Goal: Feedback & Contribution: Leave review/rating

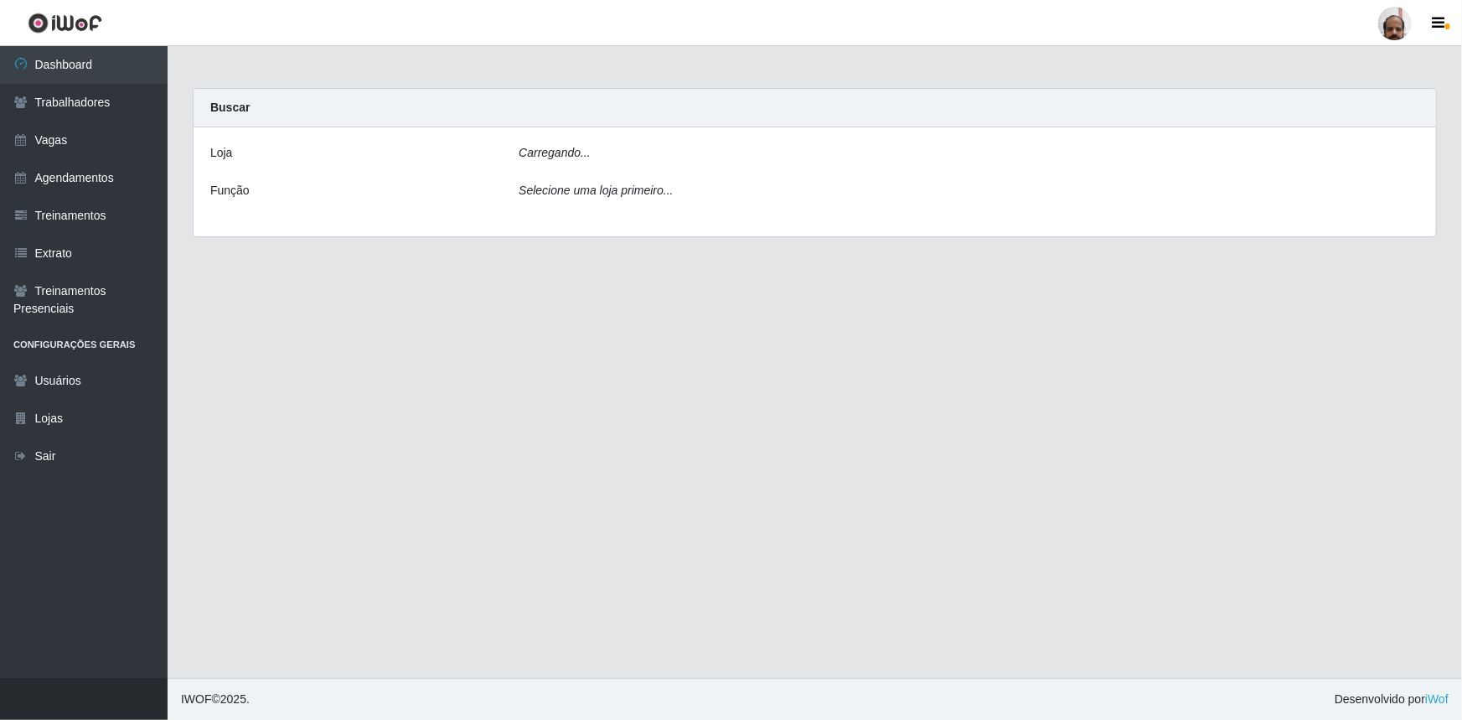
click at [679, 159] on div "Carregando..." at bounding box center [969, 156] width 926 height 24
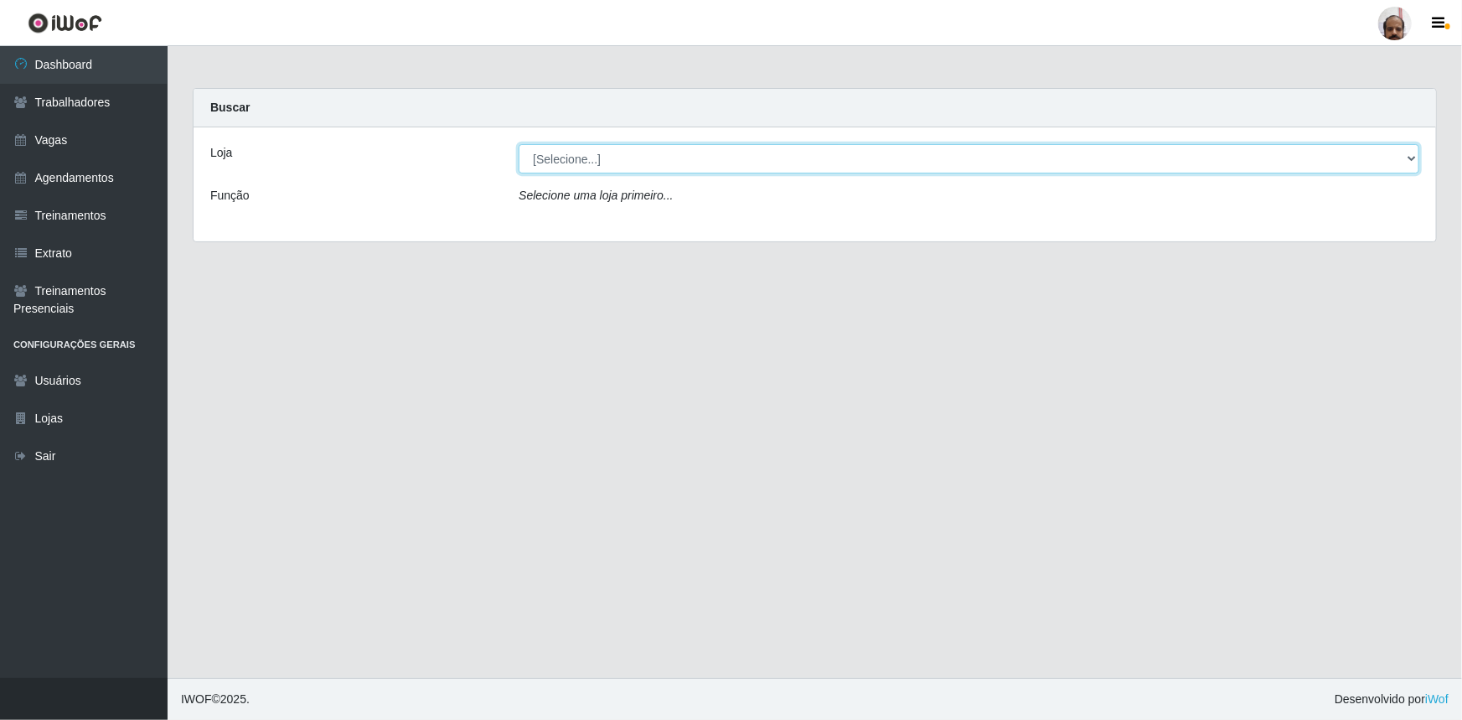
click at [673, 158] on select "[Selecione...] Mar Vermelho - Loja 05" at bounding box center [969, 158] width 901 height 29
select select "252"
click at [519, 144] on select "[Selecione...] Mar Vermelho - Loja 05" at bounding box center [969, 158] width 901 height 29
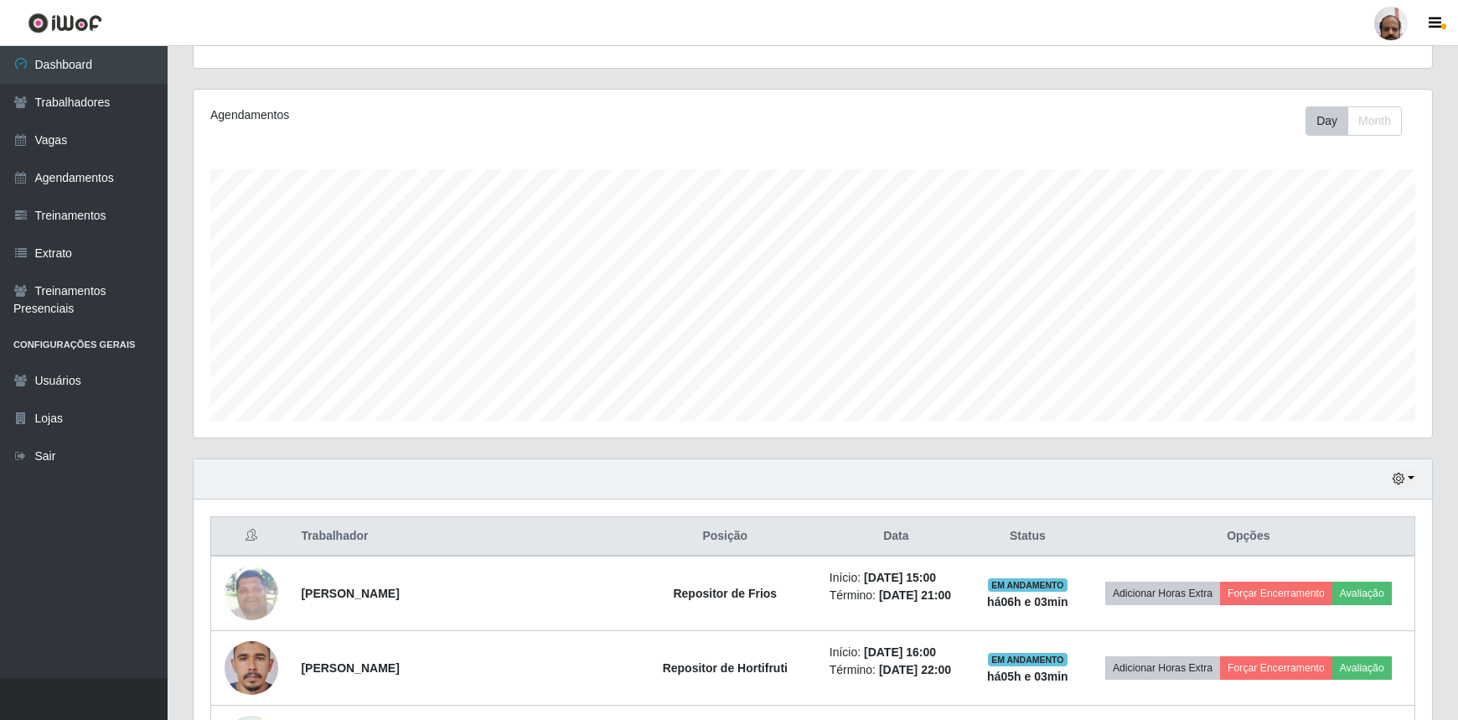
scroll to position [380, 0]
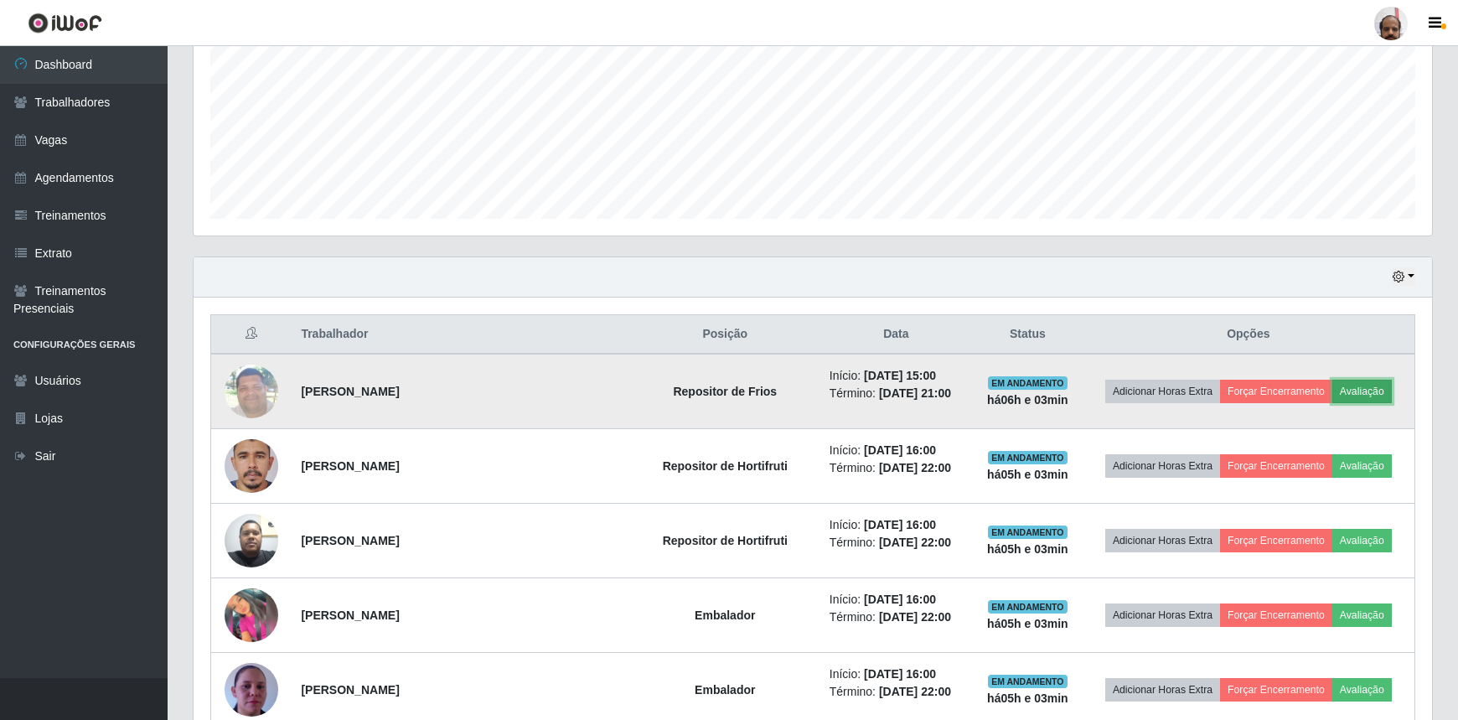
click at [1352, 389] on button "Avaliação" at bounding box center [1363, 391] width 60 height 23
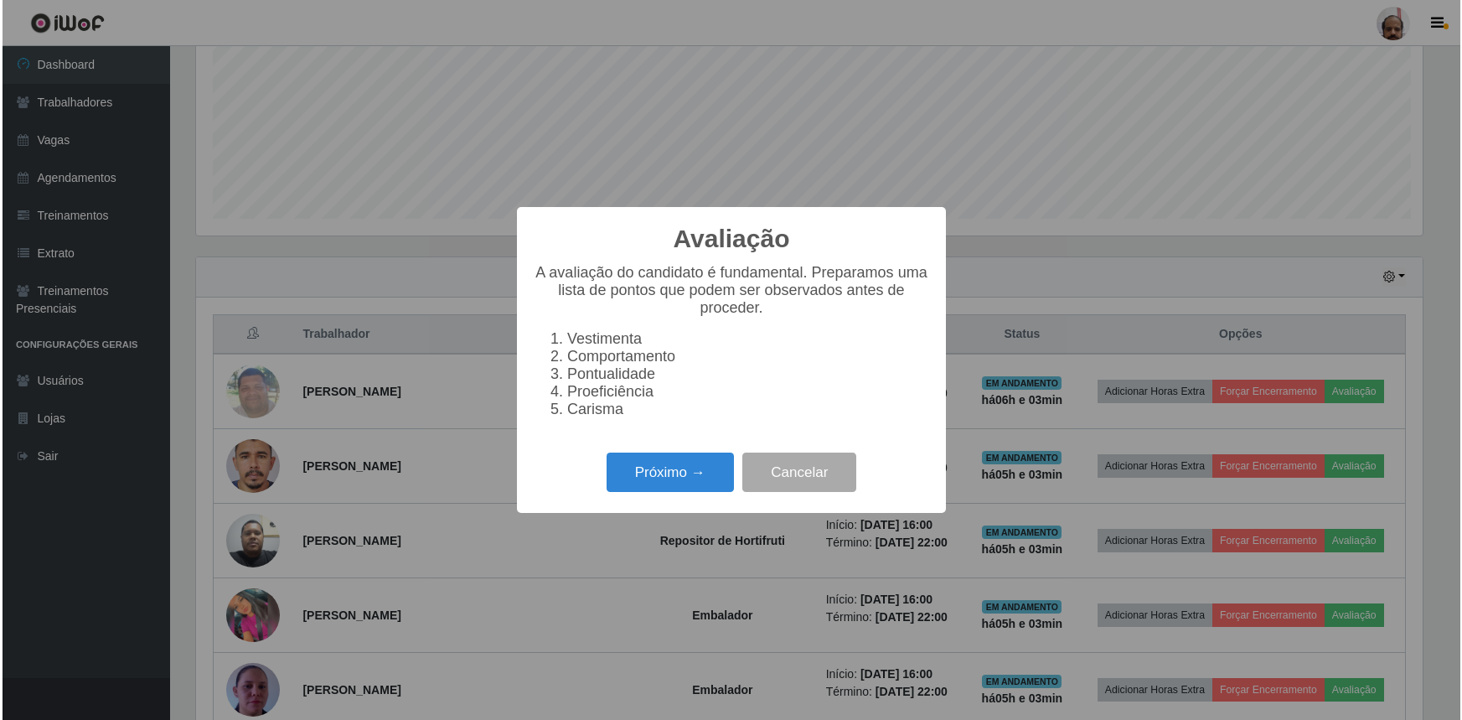
scroll to position [348, 1231]
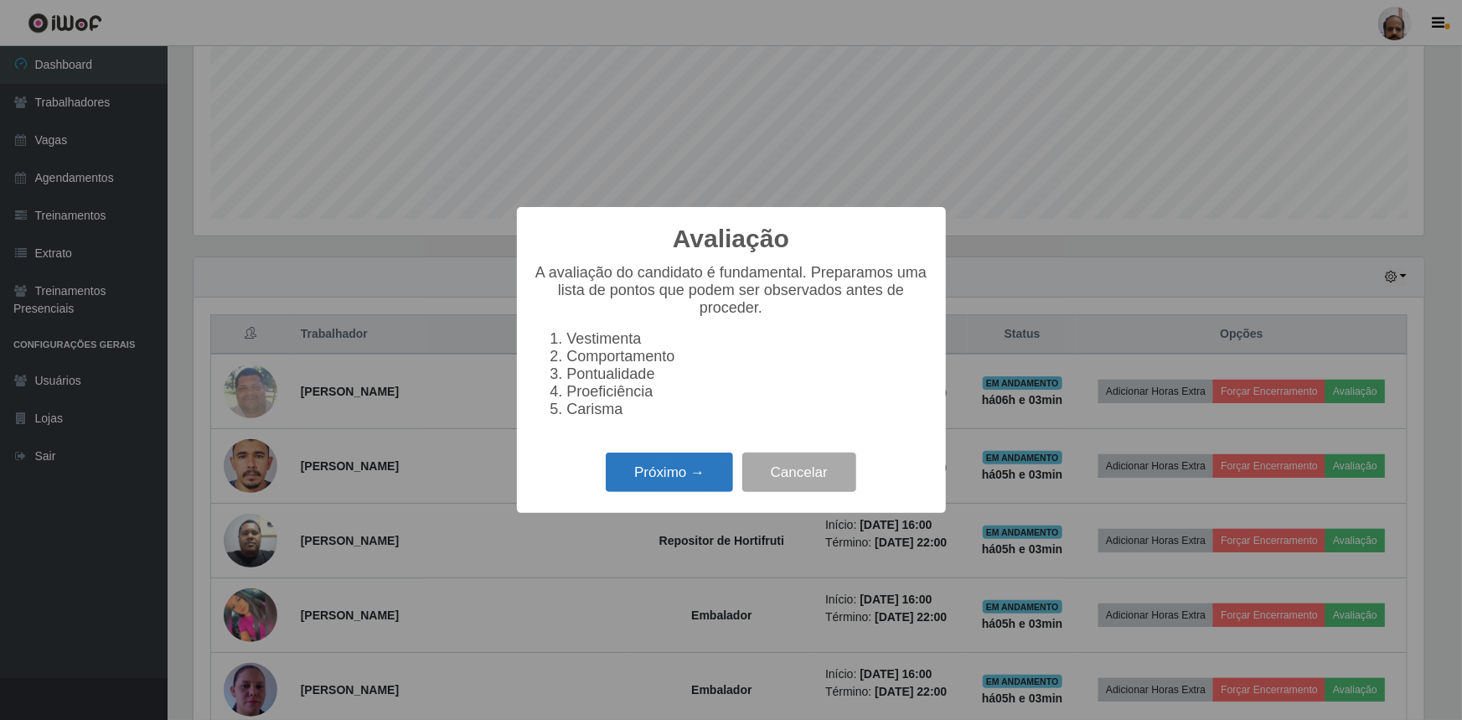
click at [696, 468] on button "Próximo →" at bounding box center [669, 472] width 127 height 39
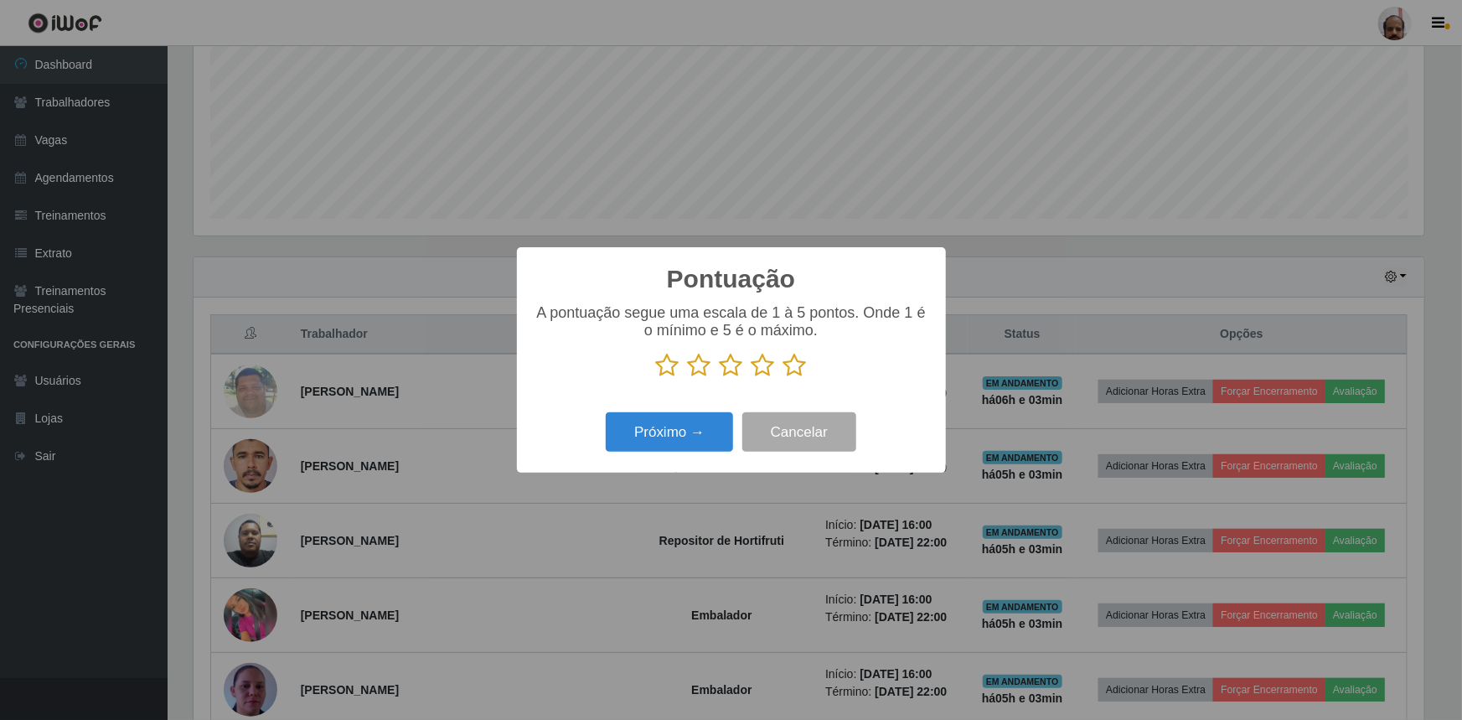
scroll to position [837745, 836861]
click at [792, 370] on icon at bounding box center [795, 365] width 23 height 25
click at [784, 378] on input "radio" at bounding box center [784, 378] width 0 height 0
click at [651, 446] on button "Próximo →" at bounding box center [669, 431] width 127 height 39
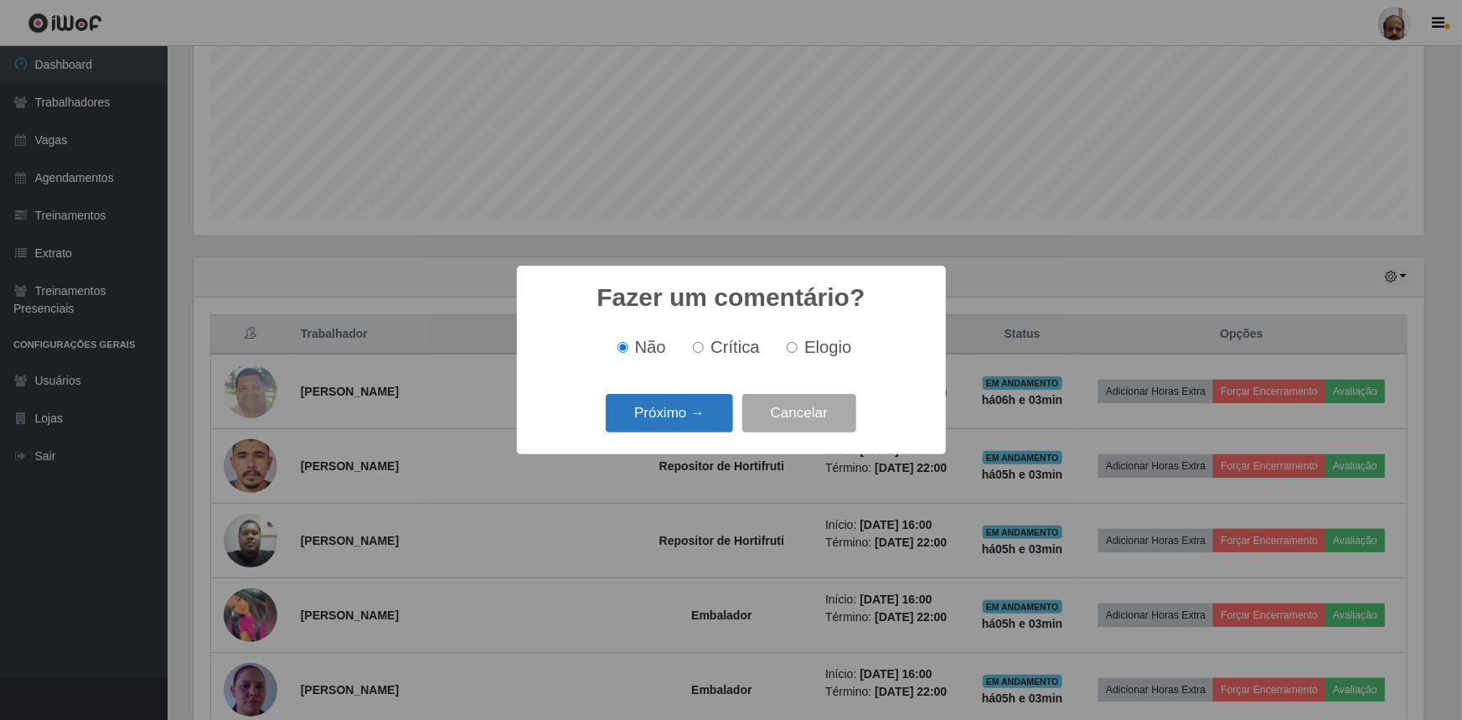
click at [670, 431] on button "Próximo →" at bounding box center [669, 413] width 127 height 39
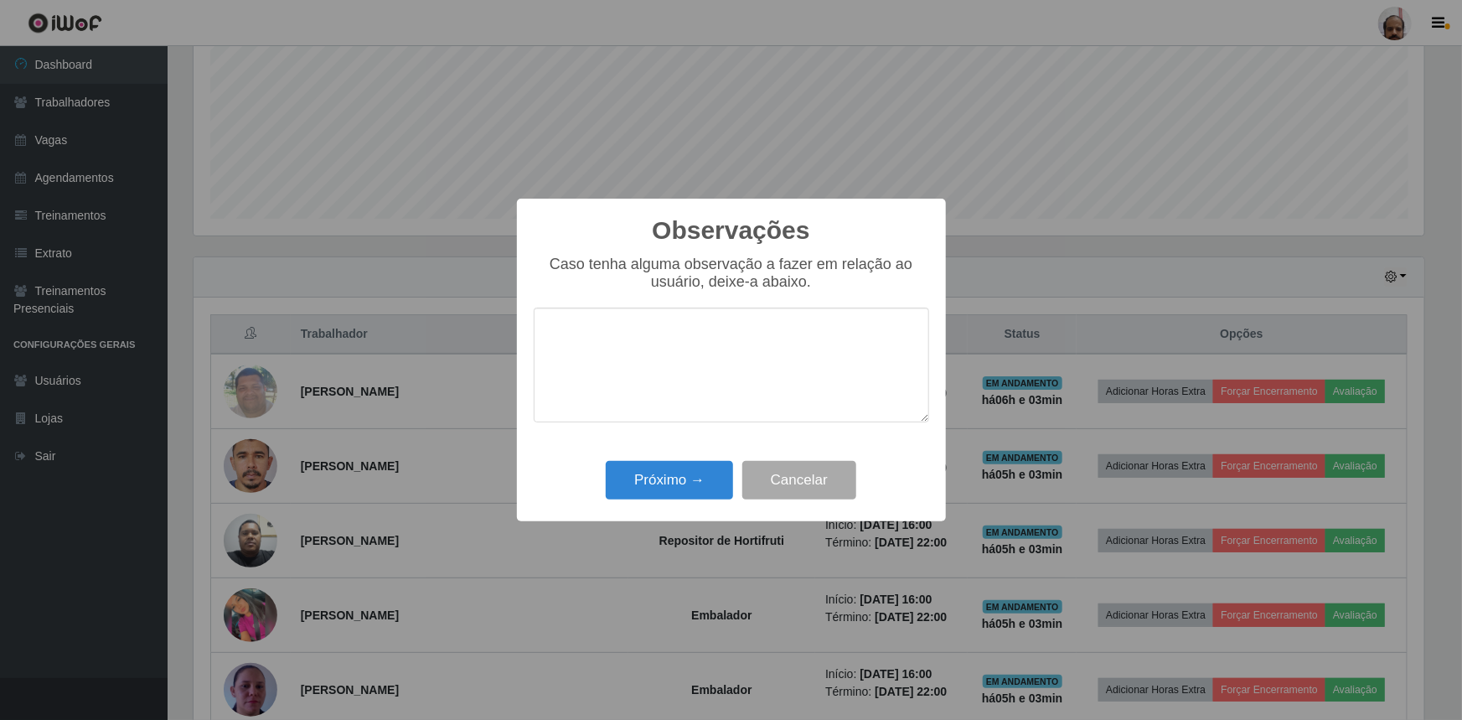
click at [700, 436] on div "Caso tenha alguma observação a fazer em relação ao usuário, deixe-a abaixo." at bounding box center [732, 348] width 396 height 184
click at [702, 476] on button "Próximo →" at bounding box center [669, 480] width 127 height 39
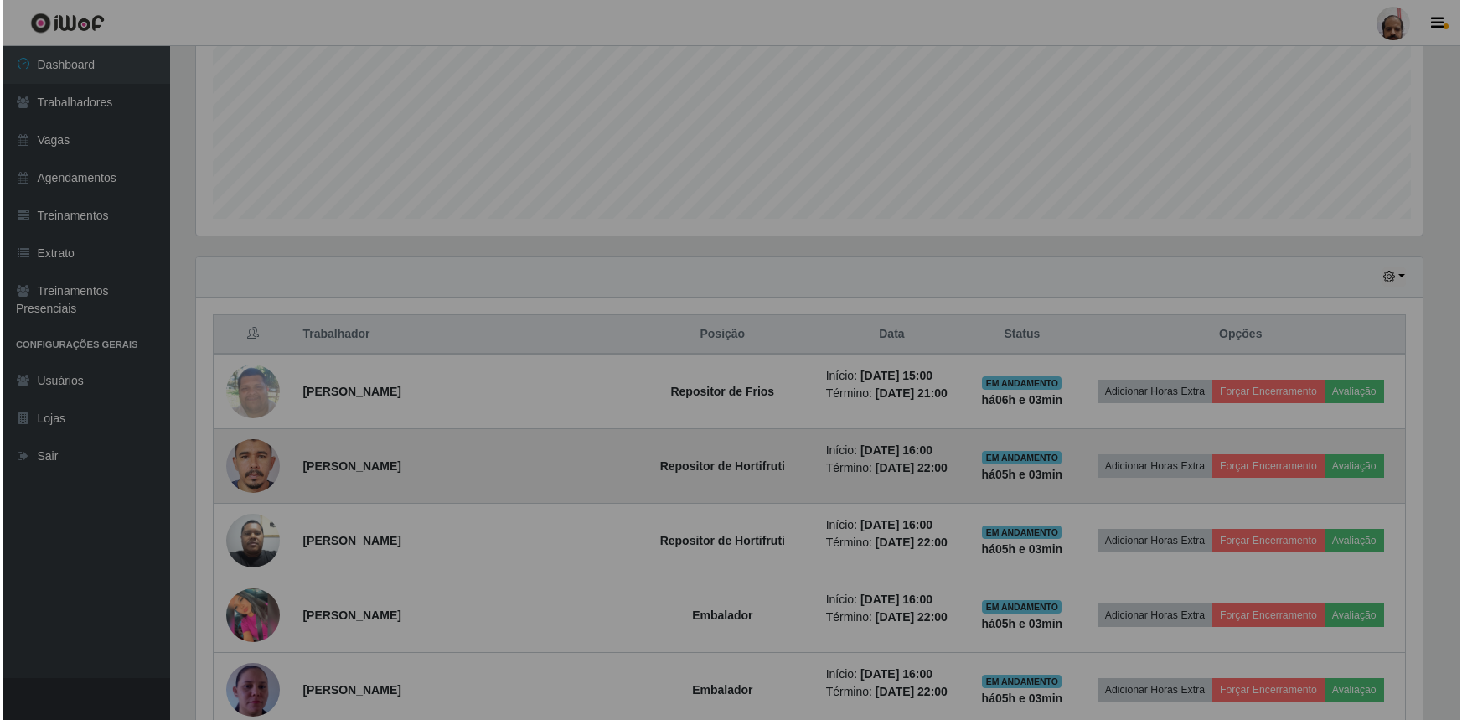
scroll to position [348, 1239]
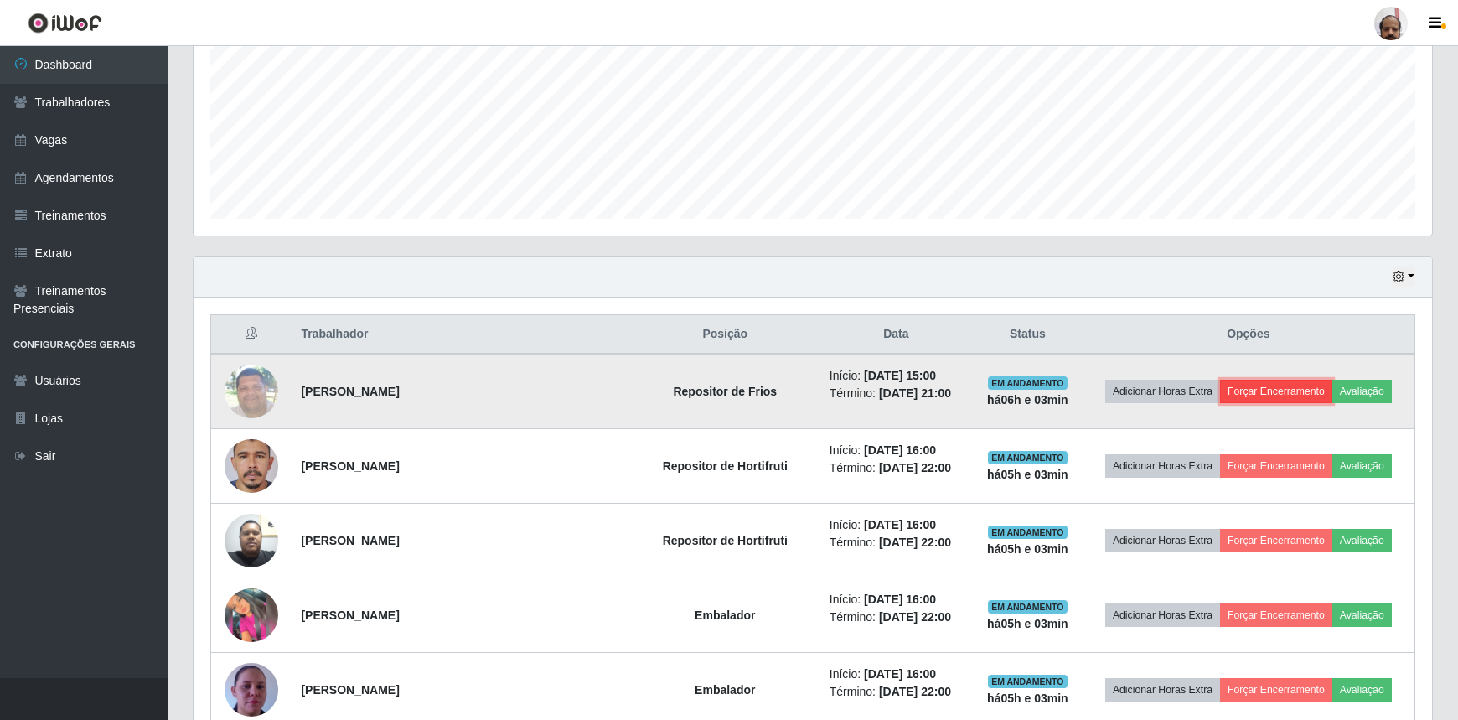
click at [1249, 389] on button "Forçar Encerramento" at bounding box center [1276, 391] width 112 height 23
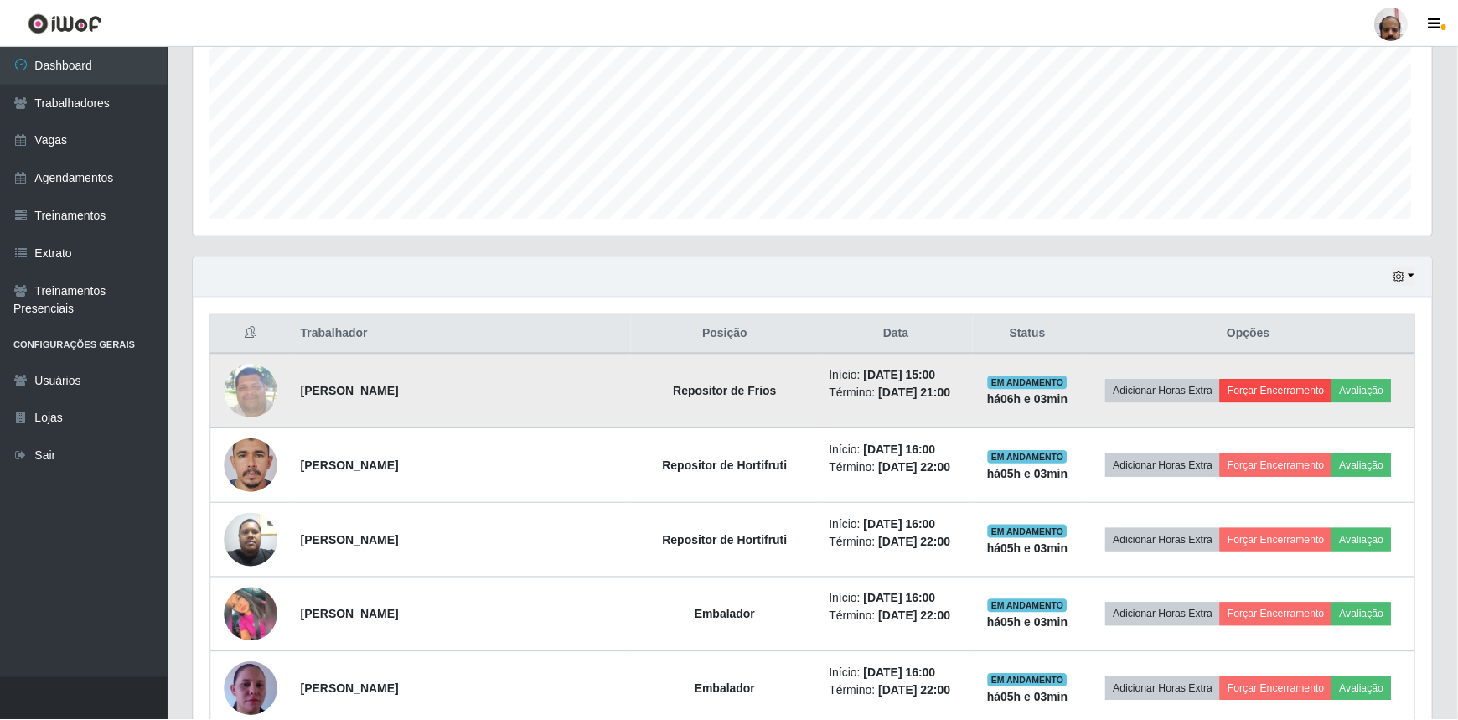
scroll to position [348, 1231]
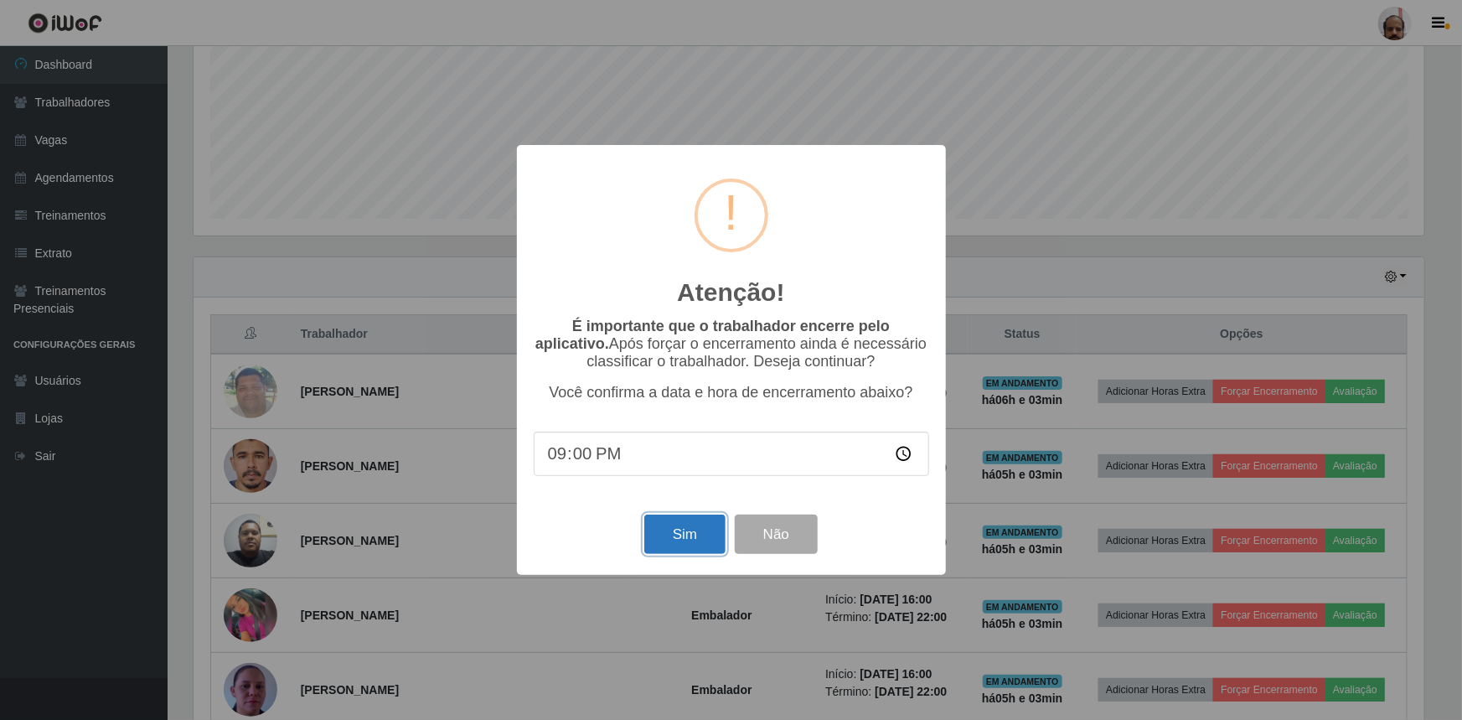
click at [664, 527] on button "Sim" at bounding box center [684, 534] width 81 height 39
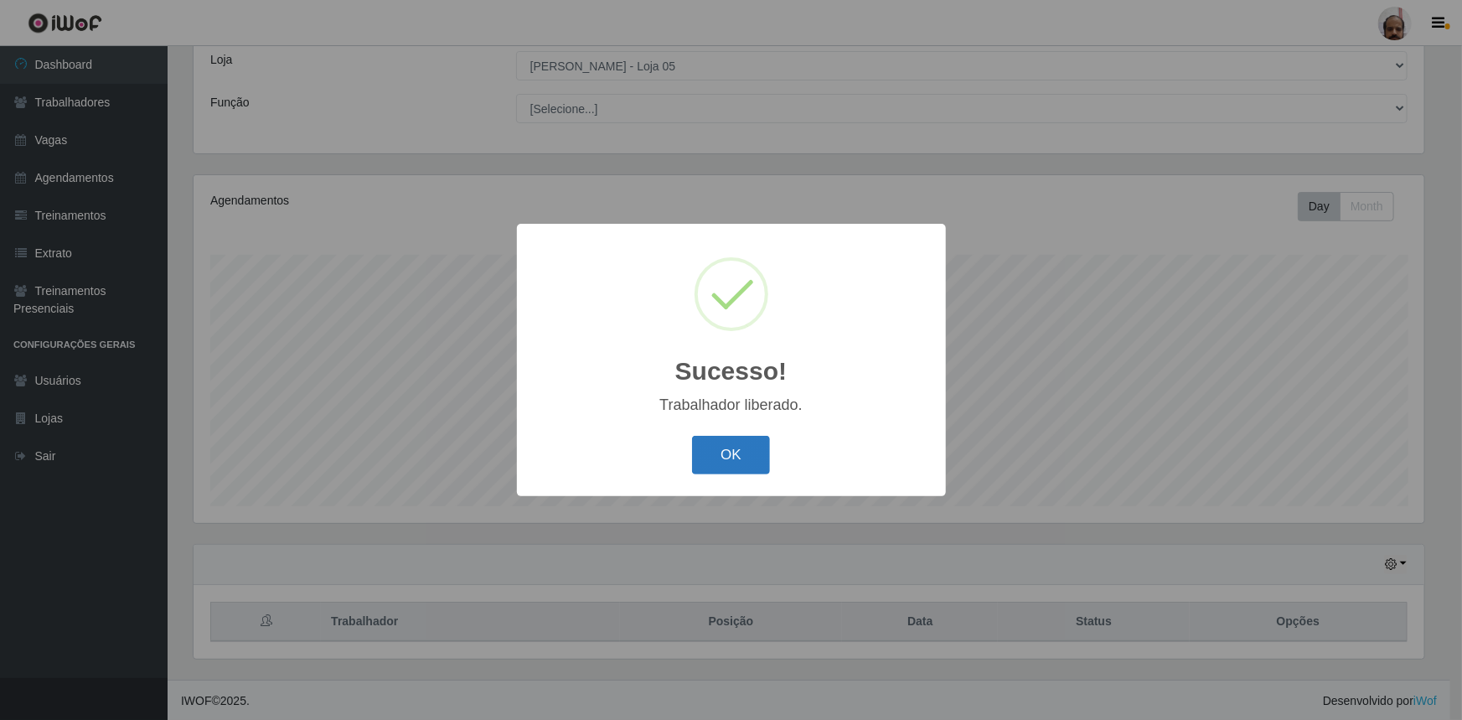
click at [722, 462] on button "OK" at bounding box center [731, 455] width 78 height 39
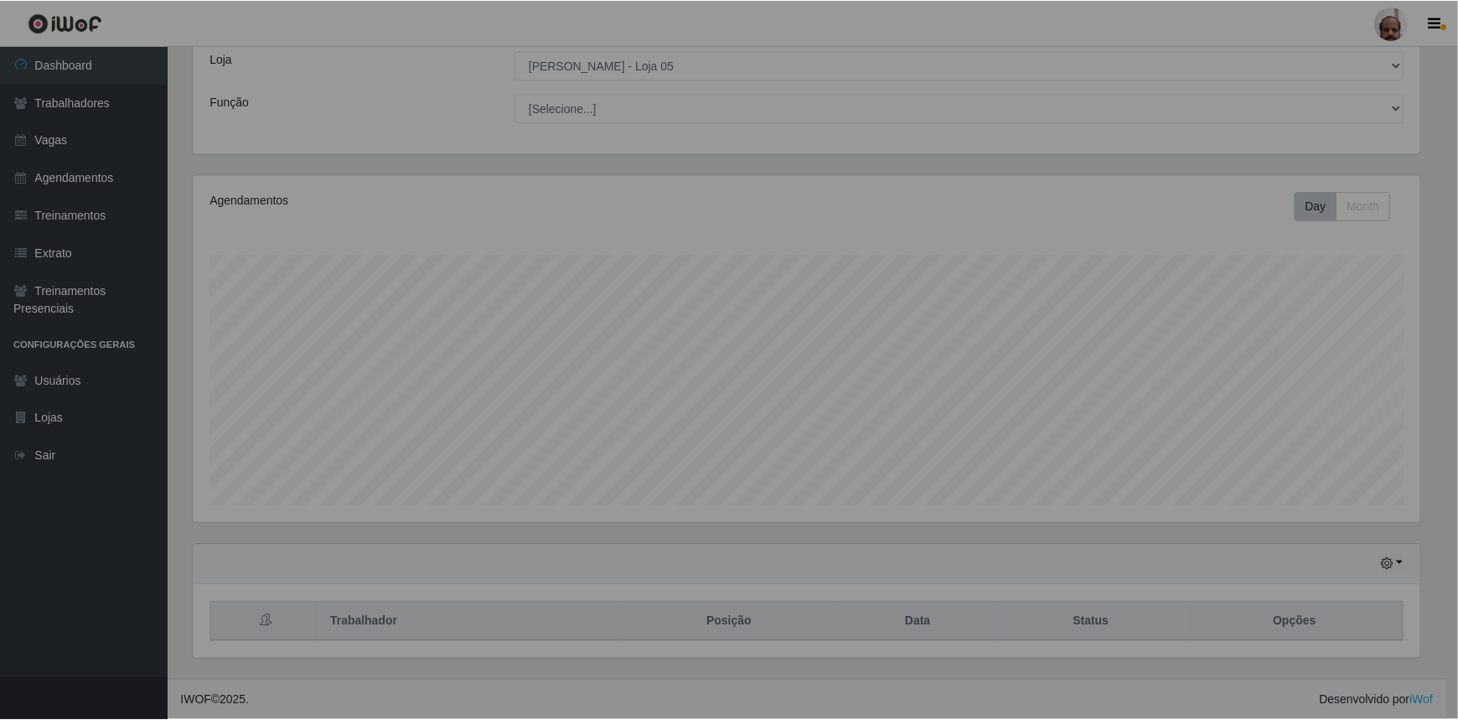
scroll to position [348, 1239]
